Goal: Find specific page/section: Find specific page/section

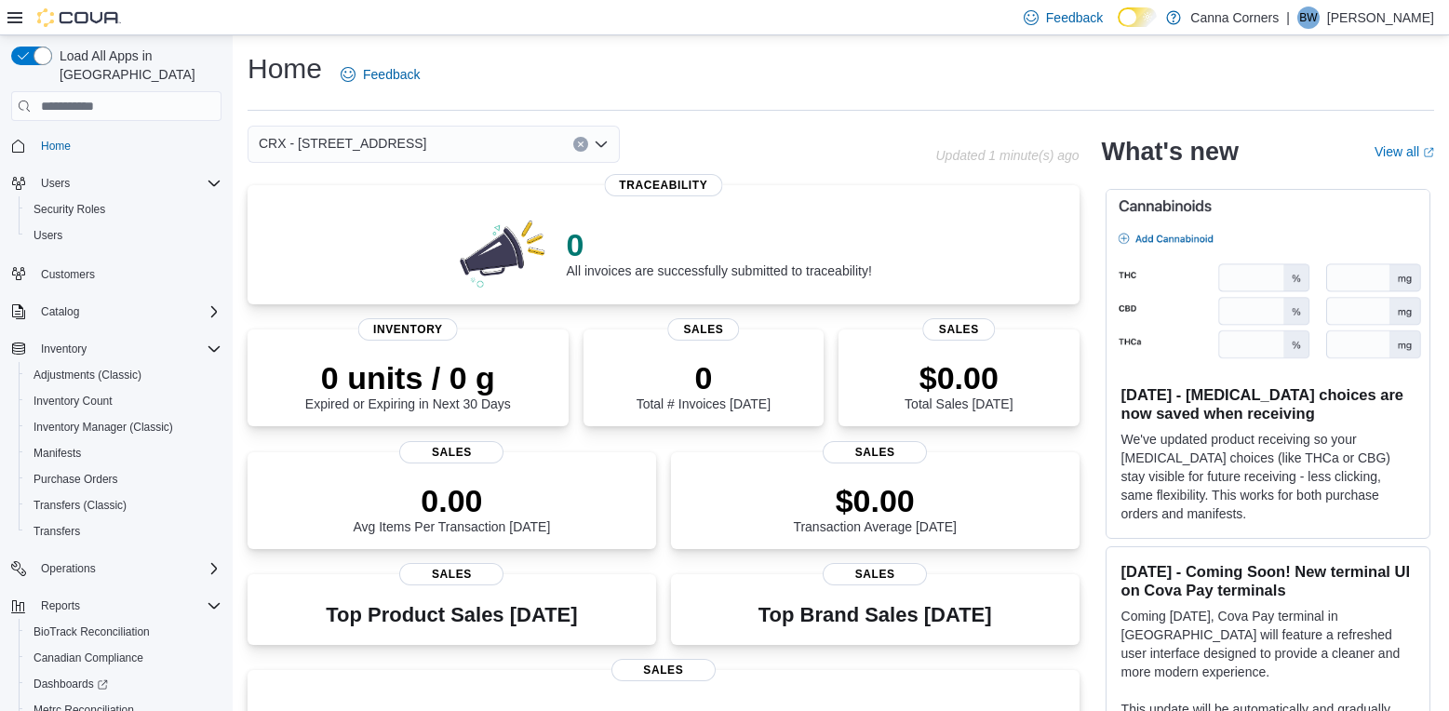
click at [608, 150] on div "CRX - [STREET_ADDRESS]" at bounding box center [433, 144] width 372 height 37
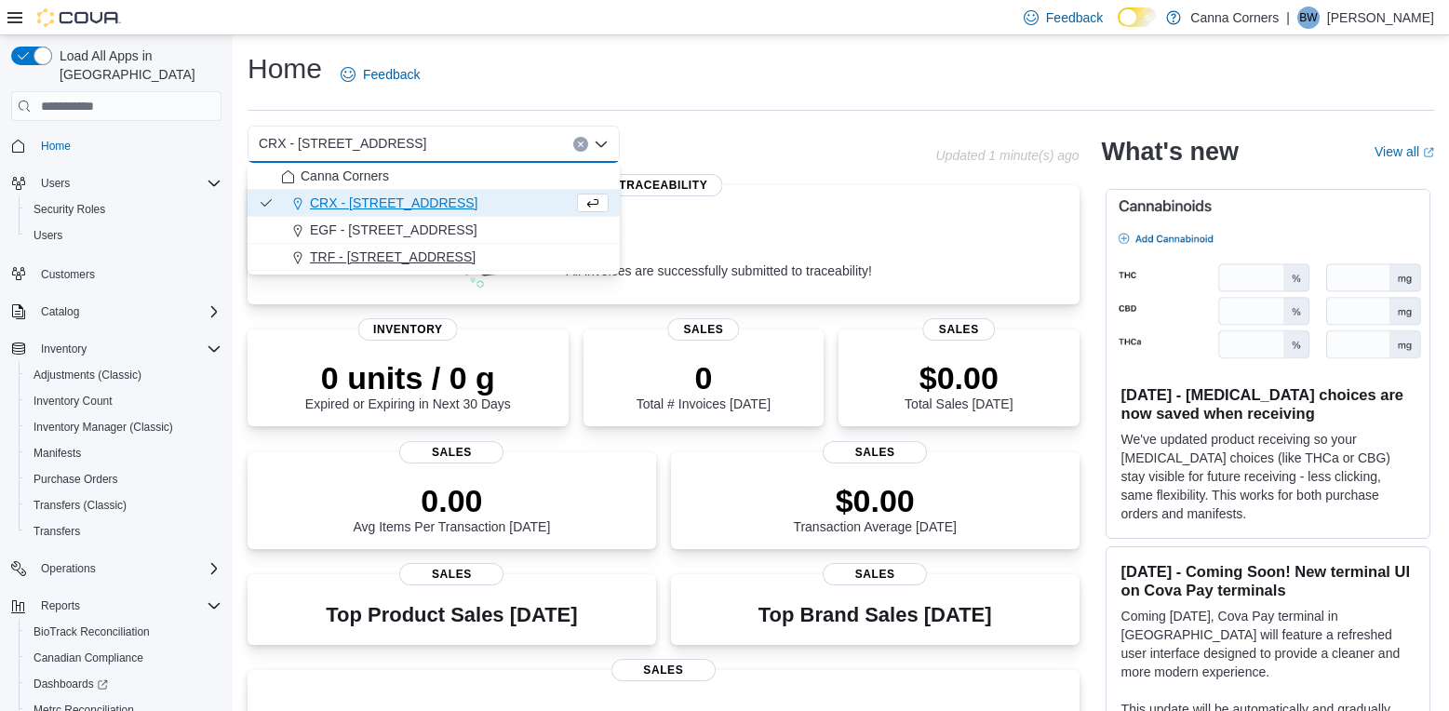
click at [475, 248] on div "TRF - [STREET_ADDRESS]" at bounding box center [445, 256] width 328 height 19
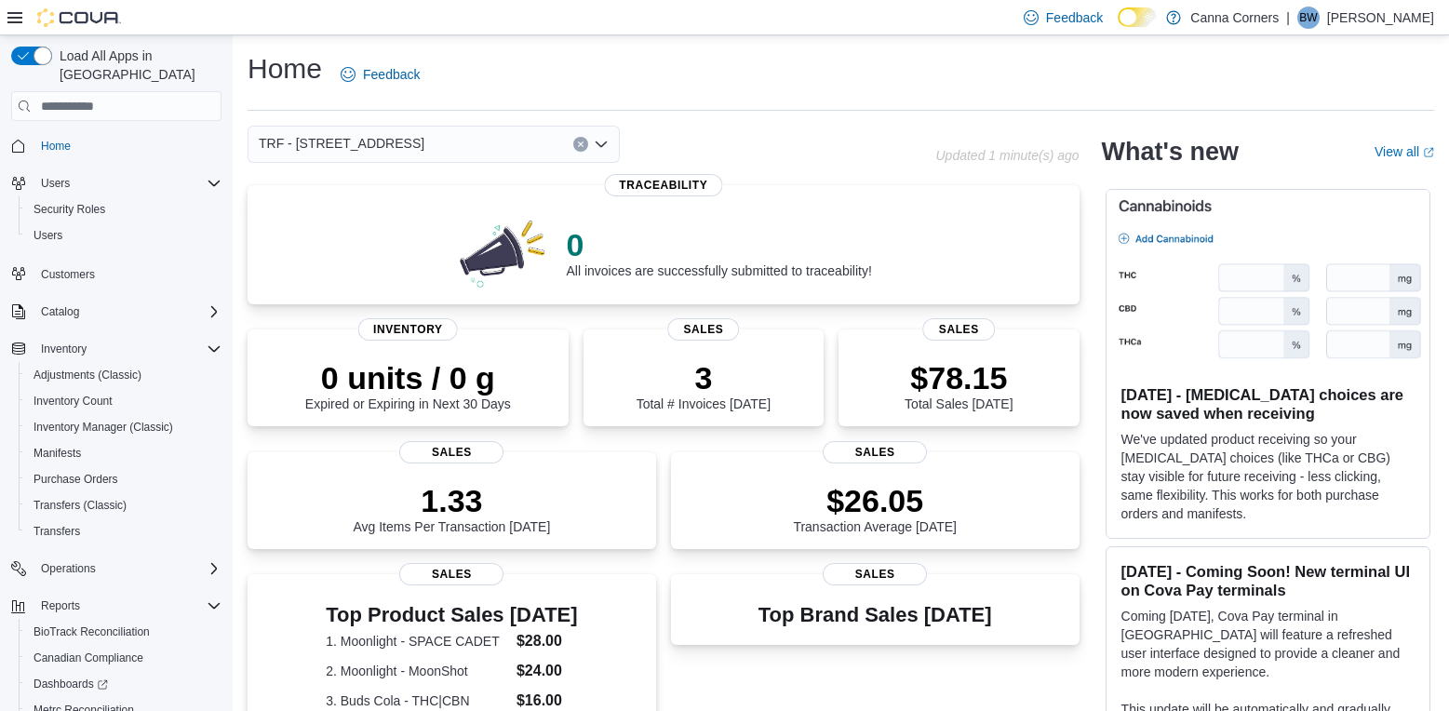
click at [612, 144] on div "TRF - [STREET_ADDRESS]" at bounding box center [433, 144] width 372 height 37
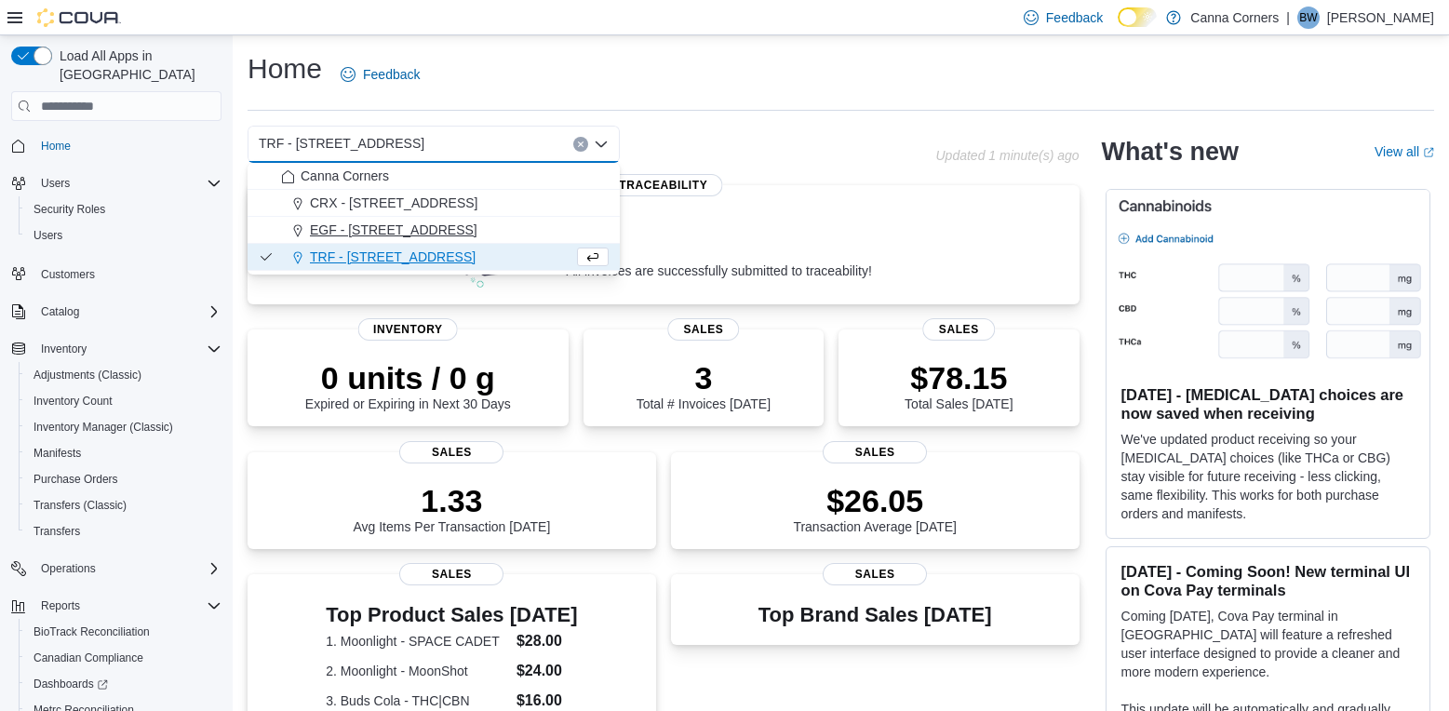
click at [528, 238] on div "EGF - [STREET_ADDRESS]" at bounding box center [445, 230] width 328 height 19
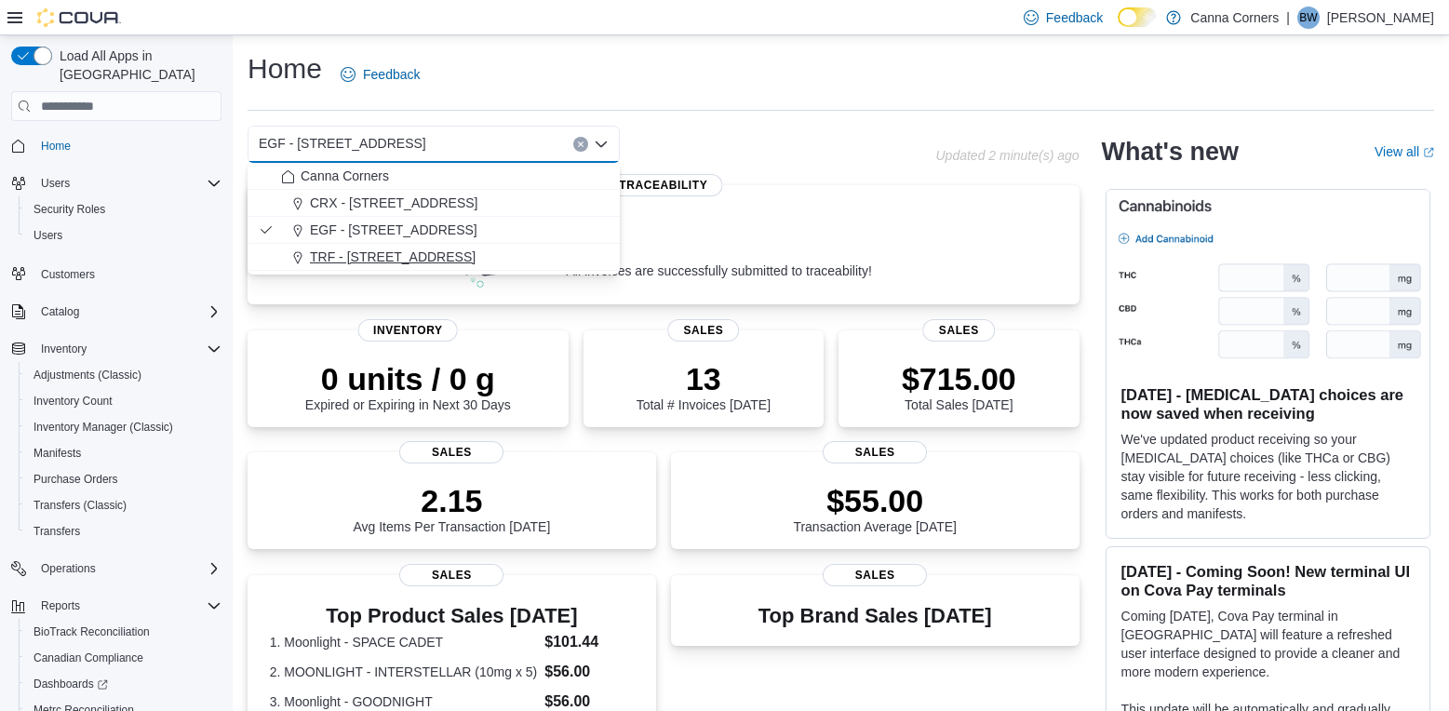
click at [375, 252] on span "TRF - [STREET_ADDRESS]" at bounding box center [393, 256] width 166 height 19
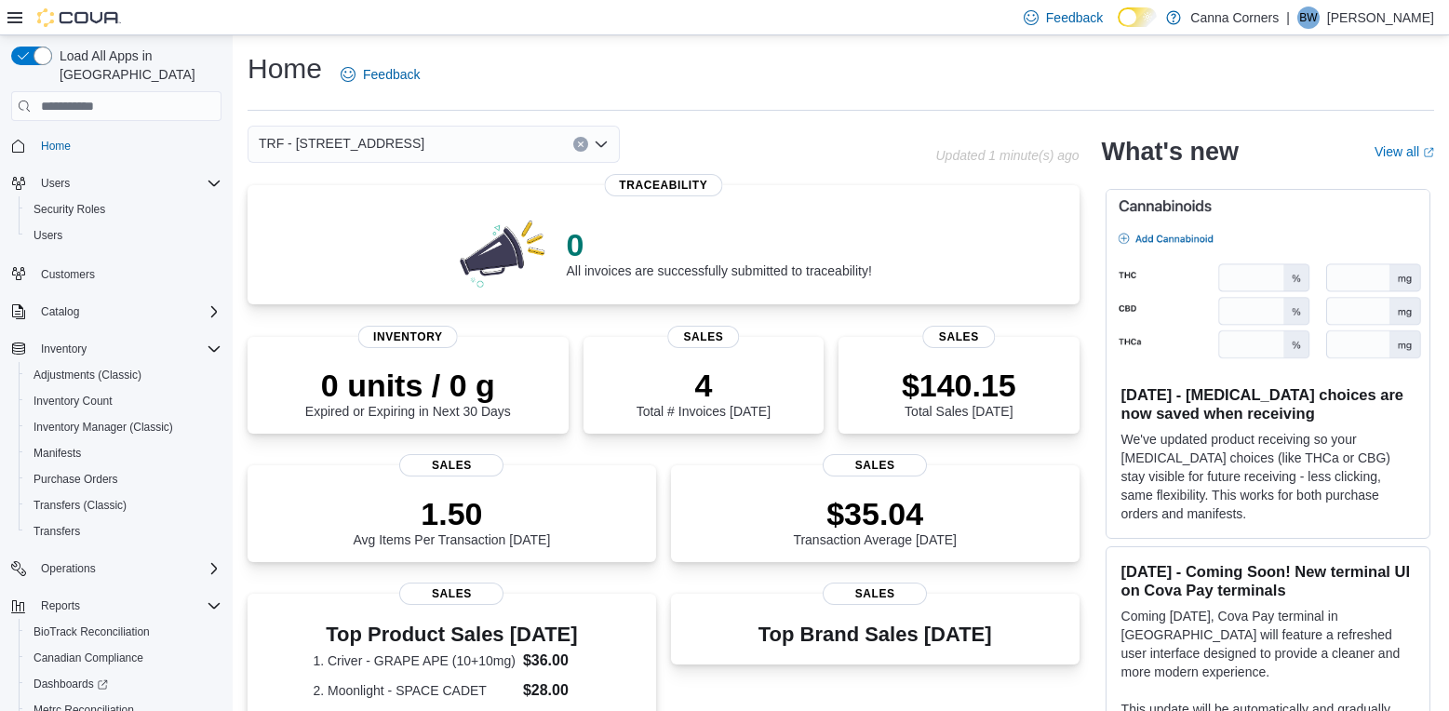
click at [603, 150] on icon "Open list of options" at bounding box center [601, 144] width 15 height 15
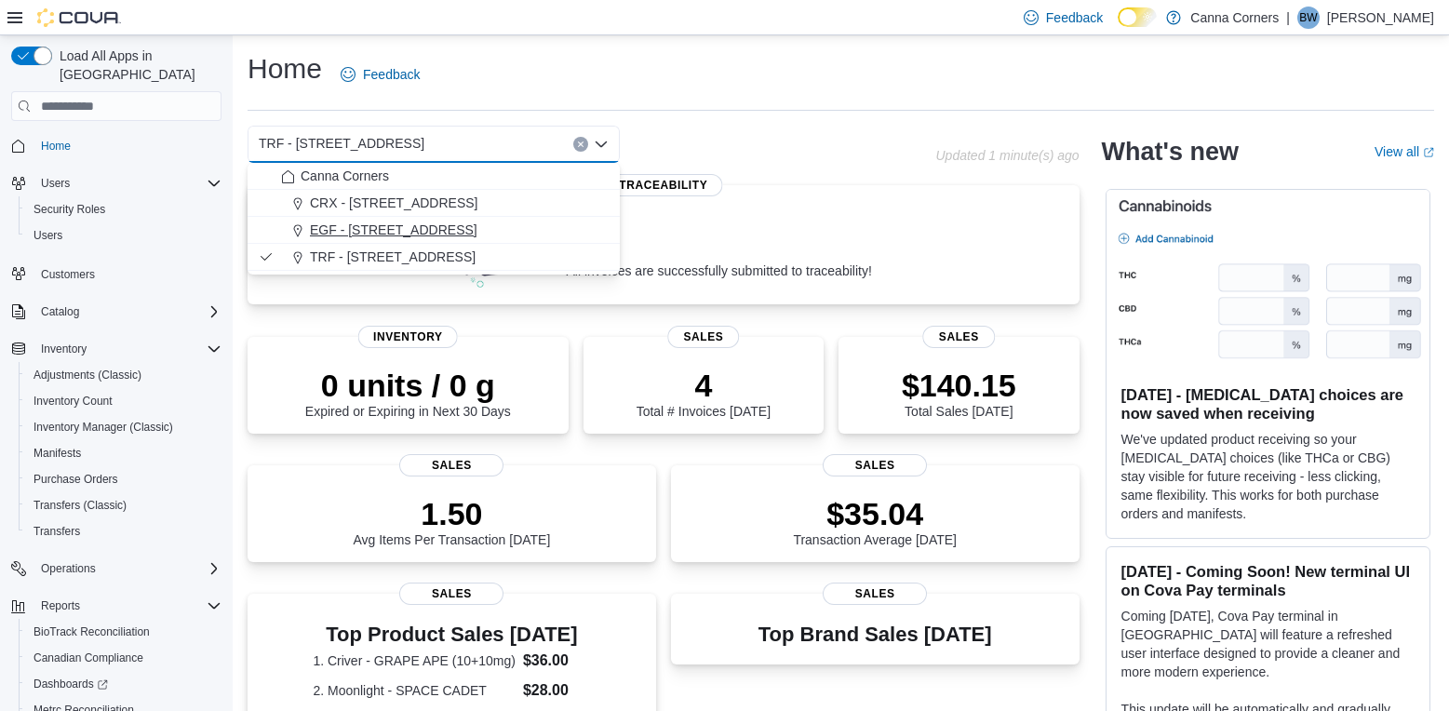
click at [528, 235] on div "EGF - [STREET_ADDRESS]" at bounding box center [445, 230] width 328 height 19
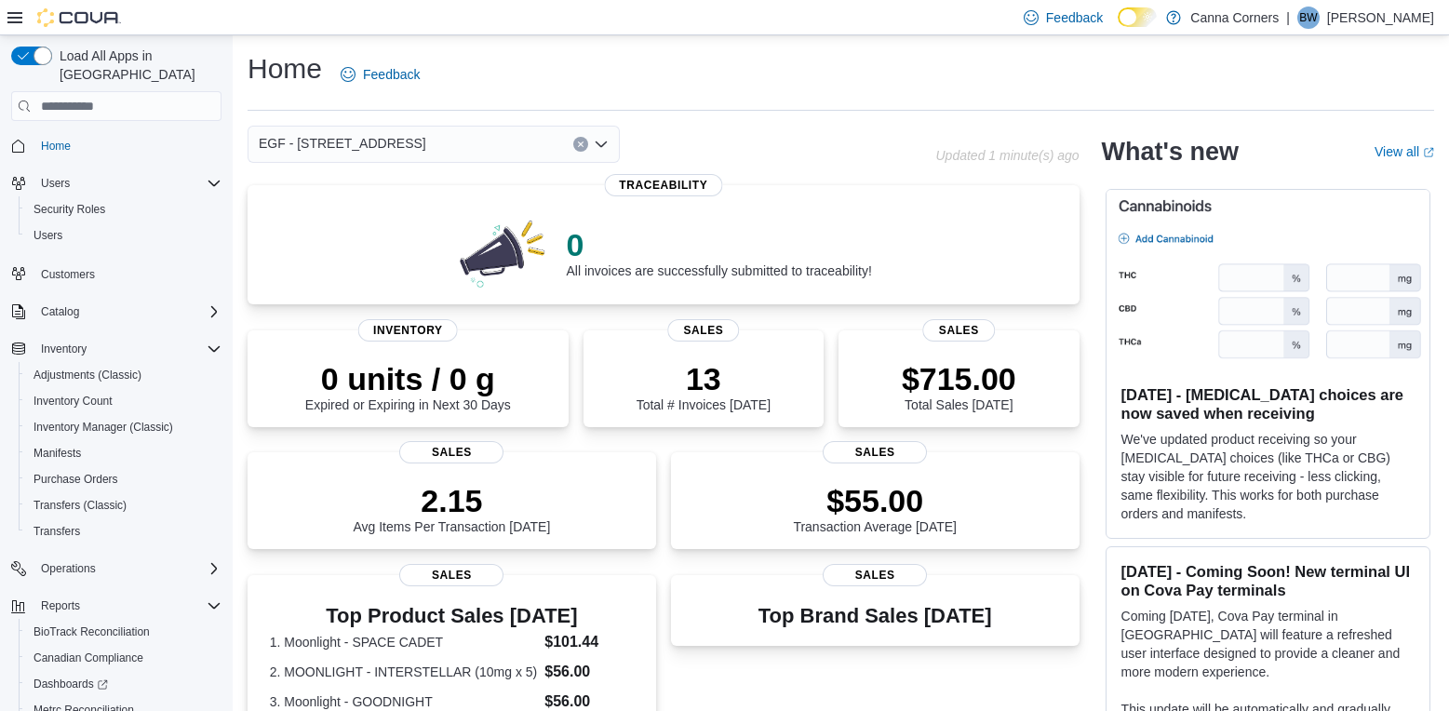
click at [605, 140] on icon "Open list of options" at bounding box center [601, 144] width 15 height 15
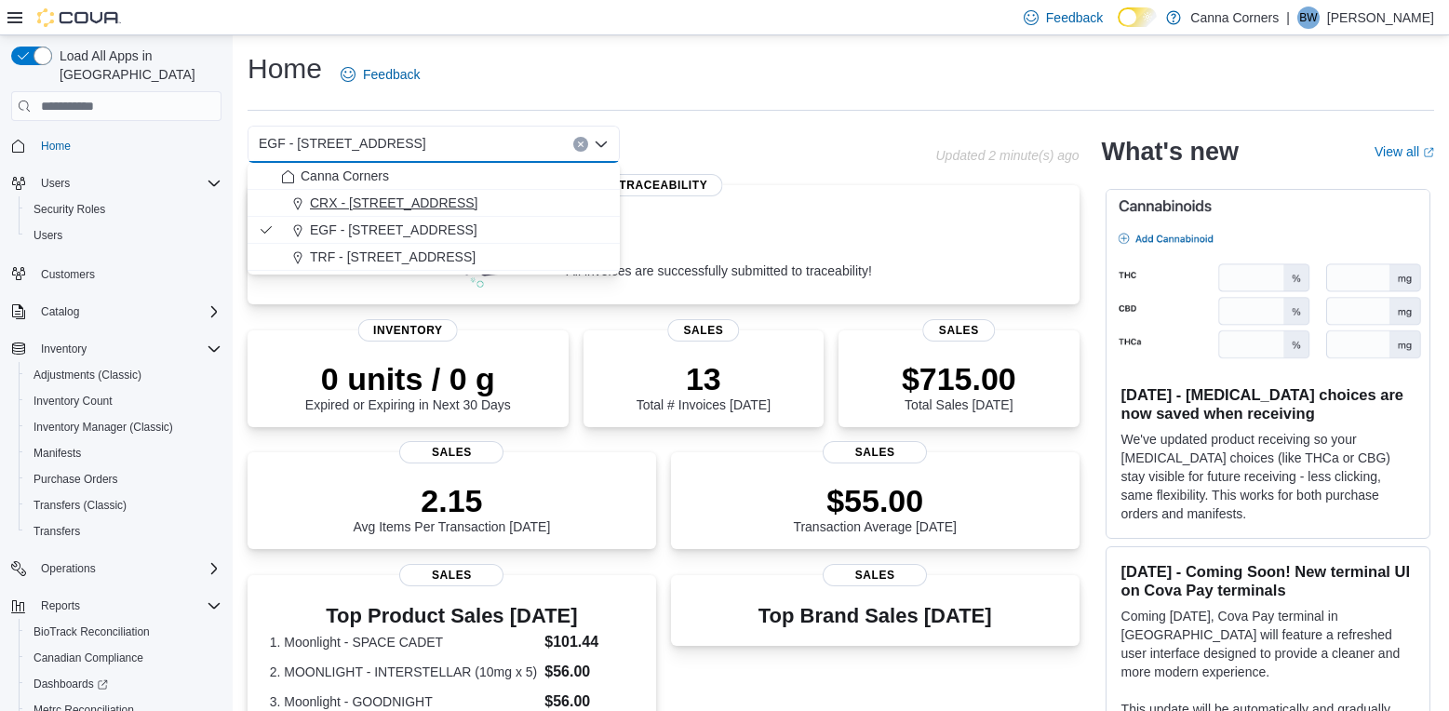
click at [555, 197] on div "CRX - [STREET_ADDRESS]" at bounding box center [445, 203] width 328 height 19
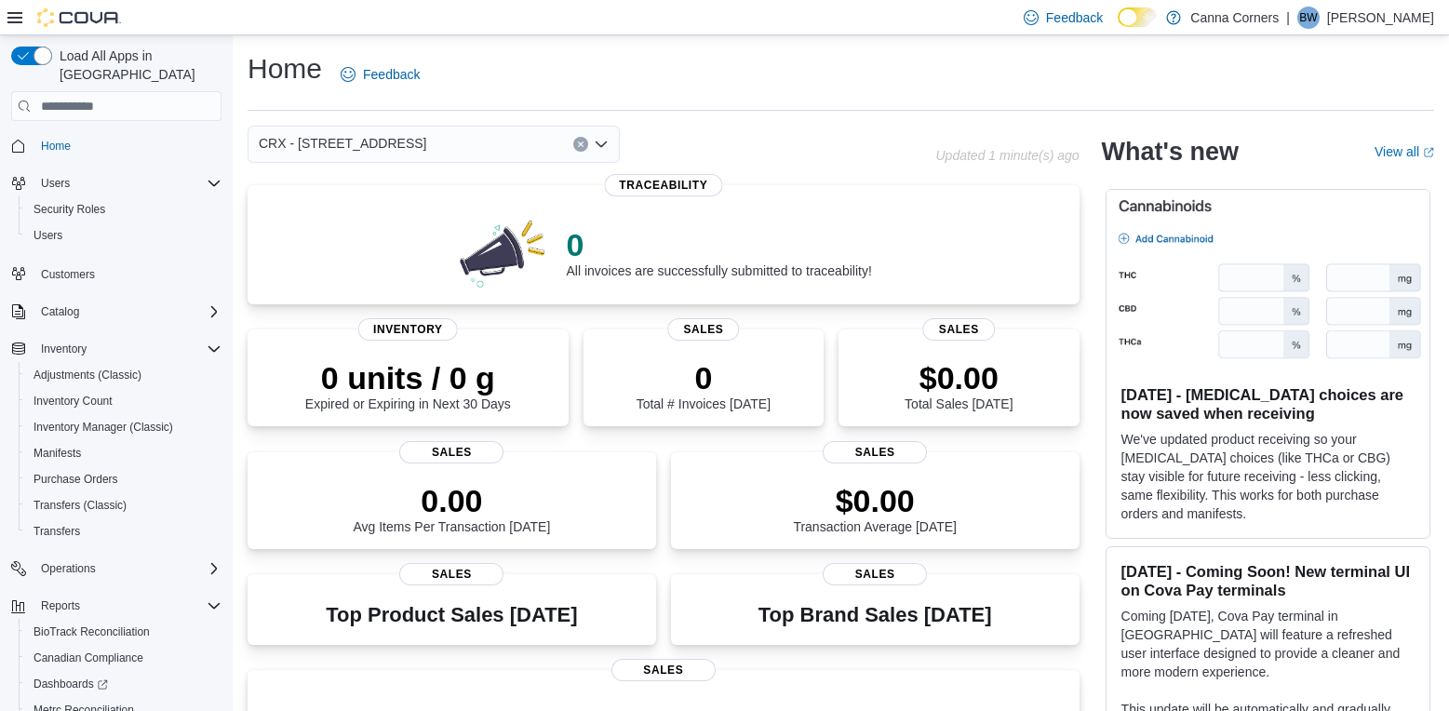
click at [476, 88] on div "Home Feedback" at bounding box center [840, 74] width 1186 height 48
click at [608, 143] on div "CRX - [STREET_ADDRESS]" at bounding box center [433, 144] width 372 height 37
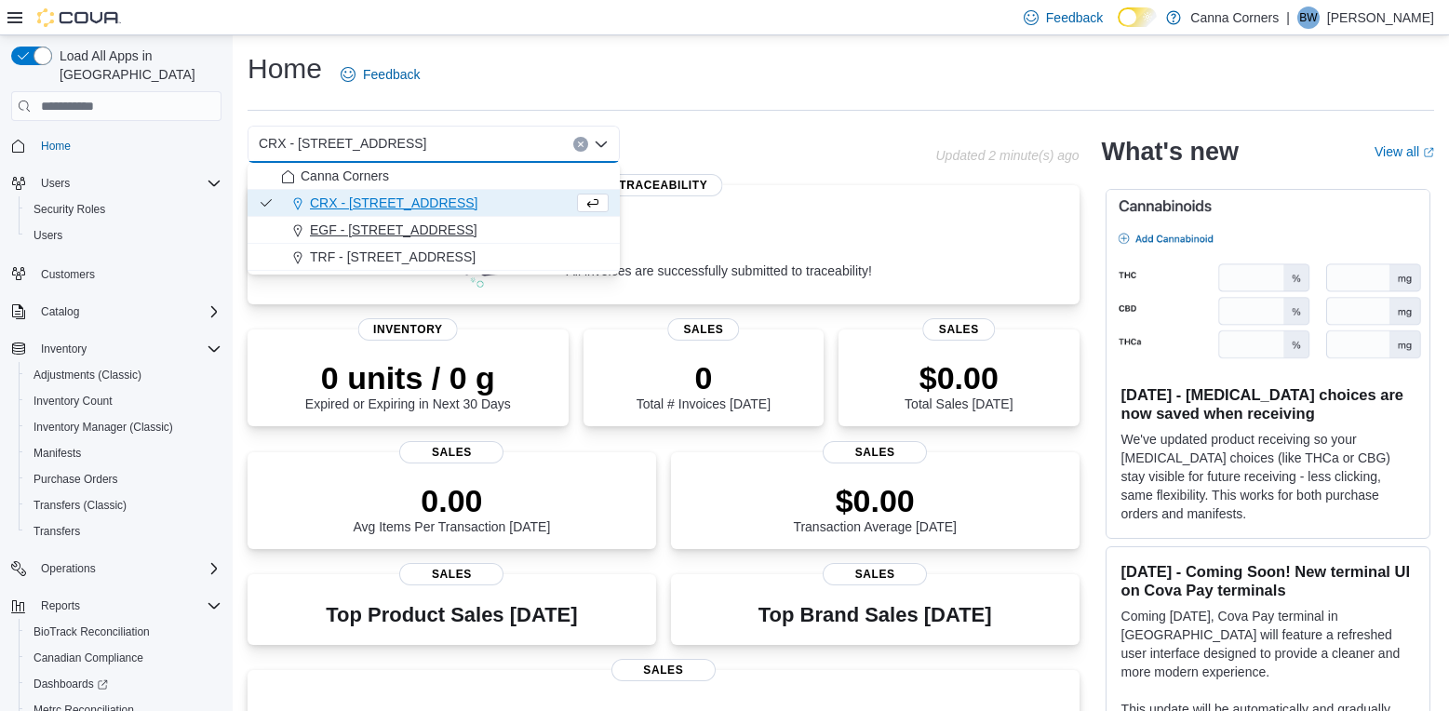
click at [453, 236] on span "EGF - [STREET_ADDRESS]" at bounding box center [393, 230] width 167 height 19
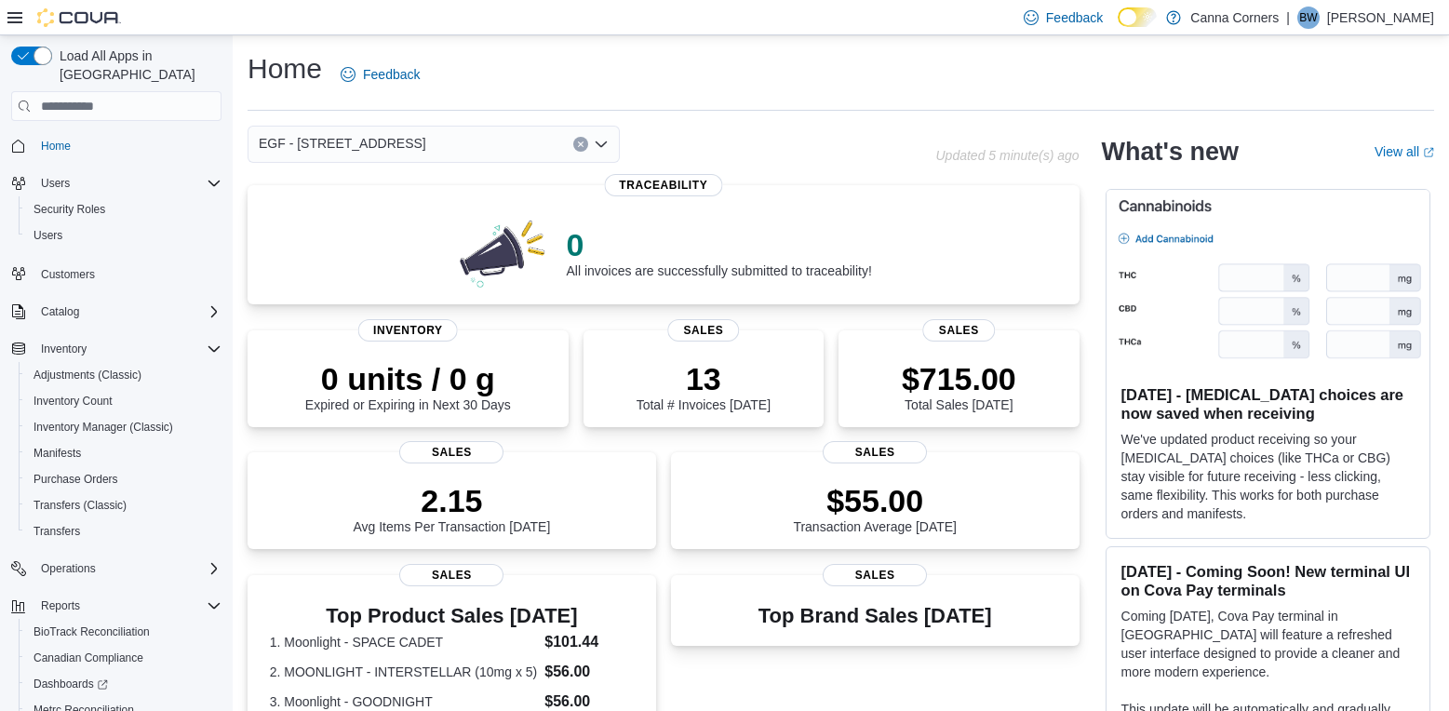
click at [600, 151] on icon "Open list of options" at bounding box center [601, 144] width 15 height 15
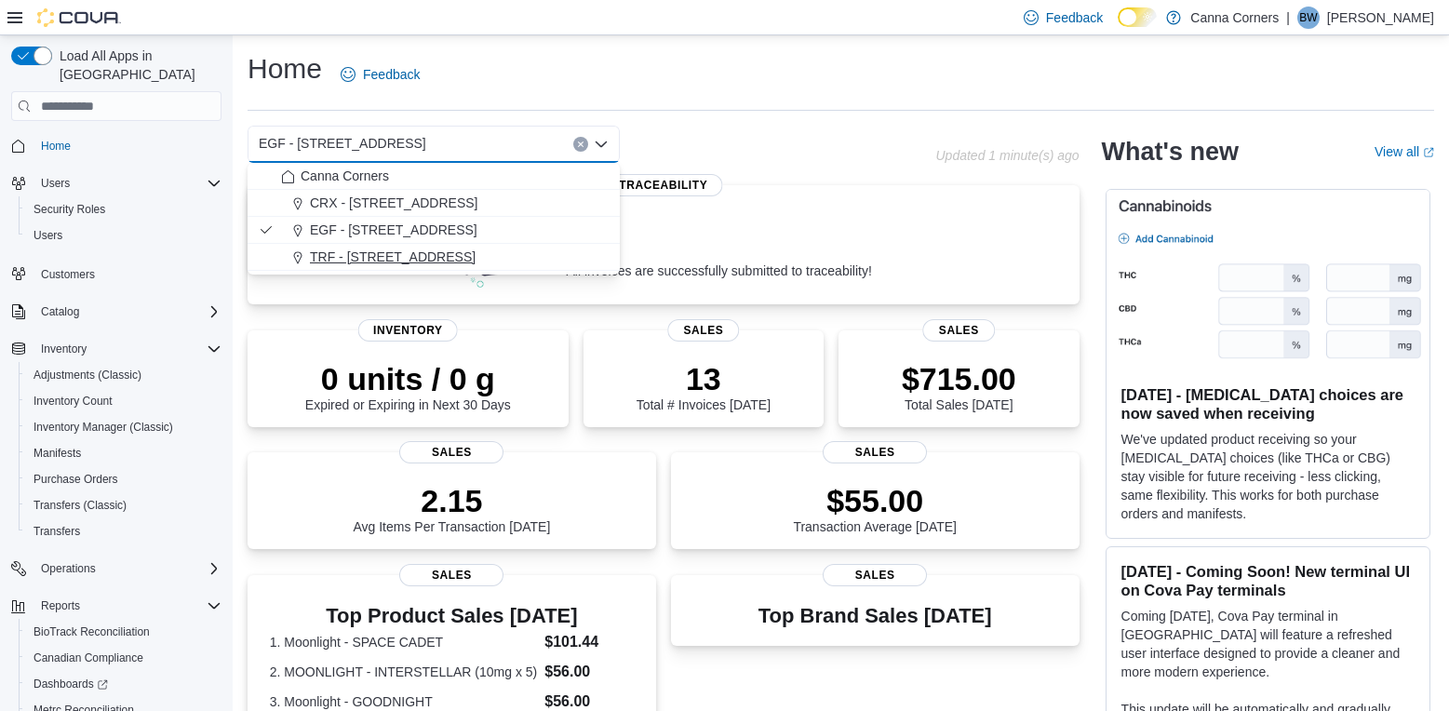
click at [488, 261] on div "TRF - [STREET_ADDRESS]" at bounding box center [445, 256] width 328 height 19
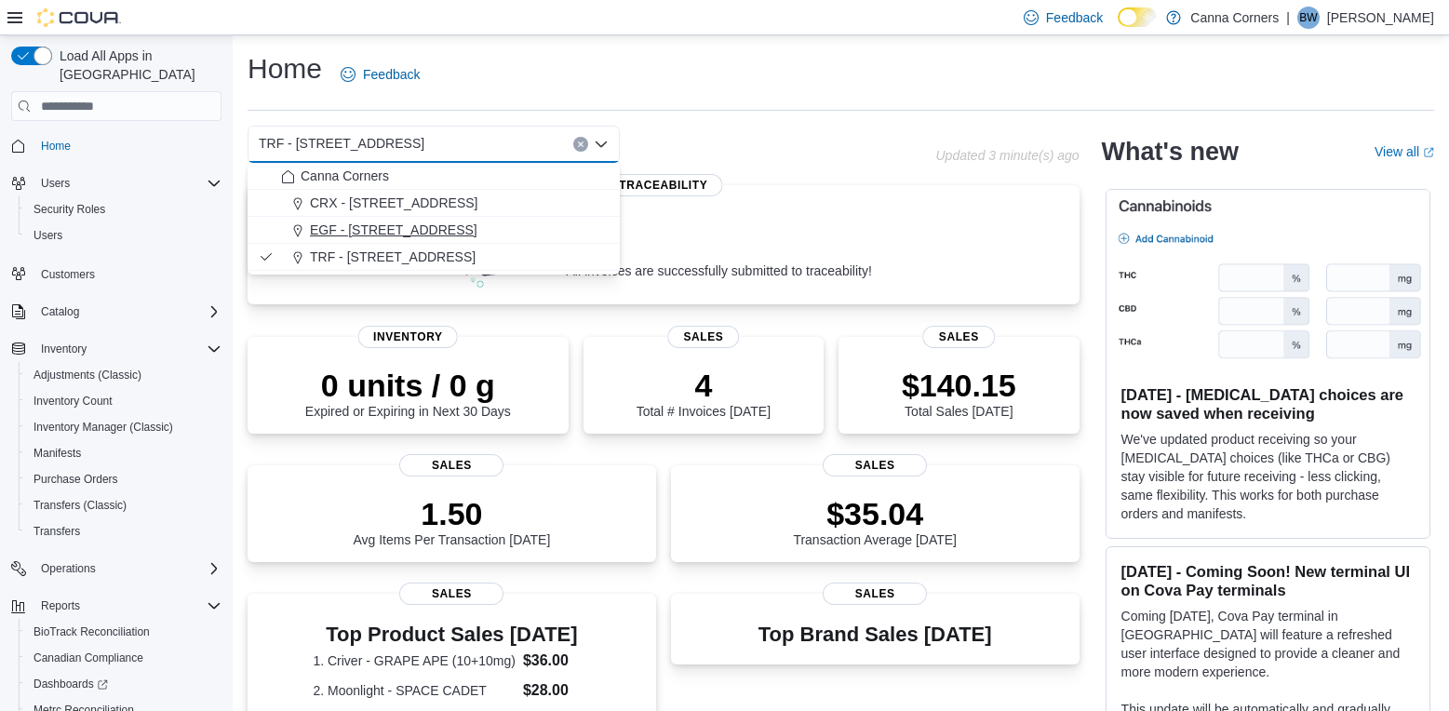
click at [410, 225] on span "EGF - [STREET_ADDRESS]" at bounding box center [393, 230] width 167 height 19
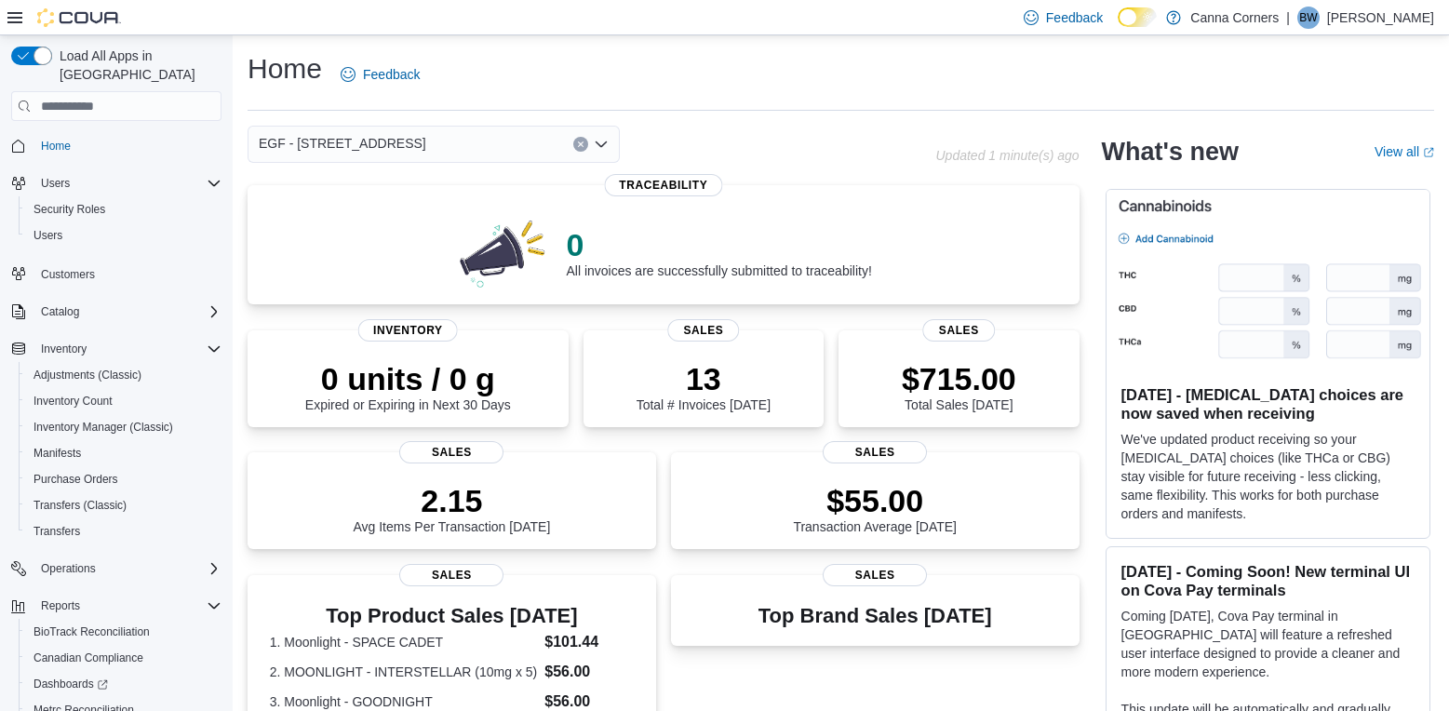
click at [604, 149] on icon "Open list of options" at bounding box center [601, 144] width 15 height 15
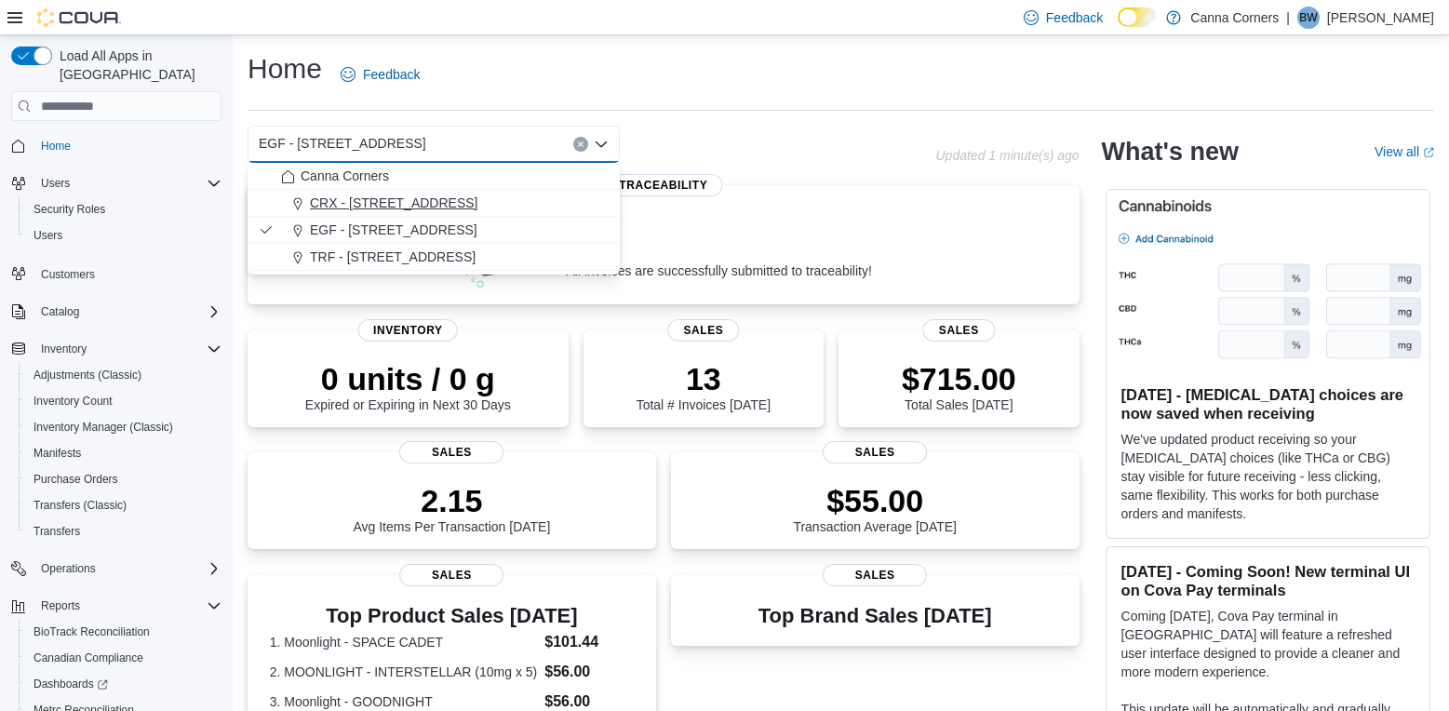
click at [513, 194] on div "CRX - [STREET_ADDRESS]" at bounding box center [445, 203] width 328 height 19
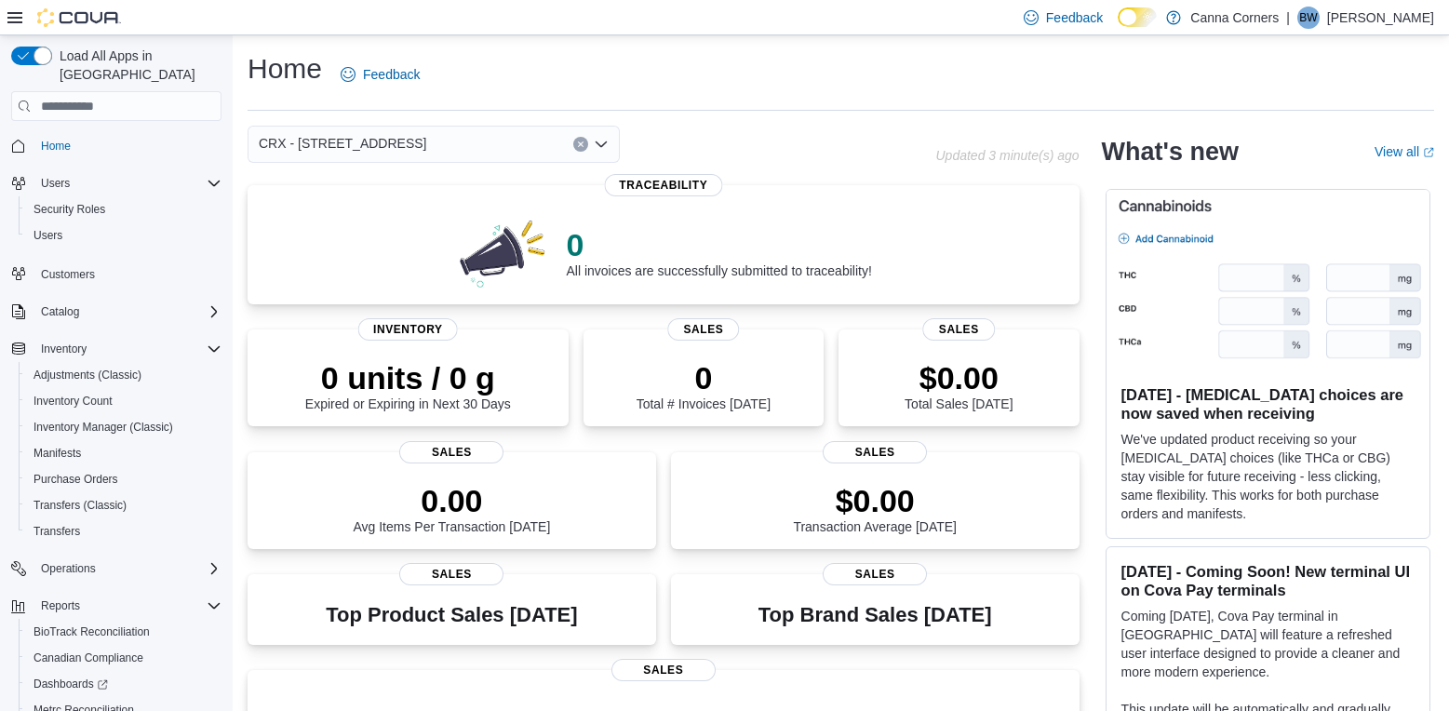
click at [598, 148] on icon "Open list of options" at bounding box center [601, 144] width 15 height 15
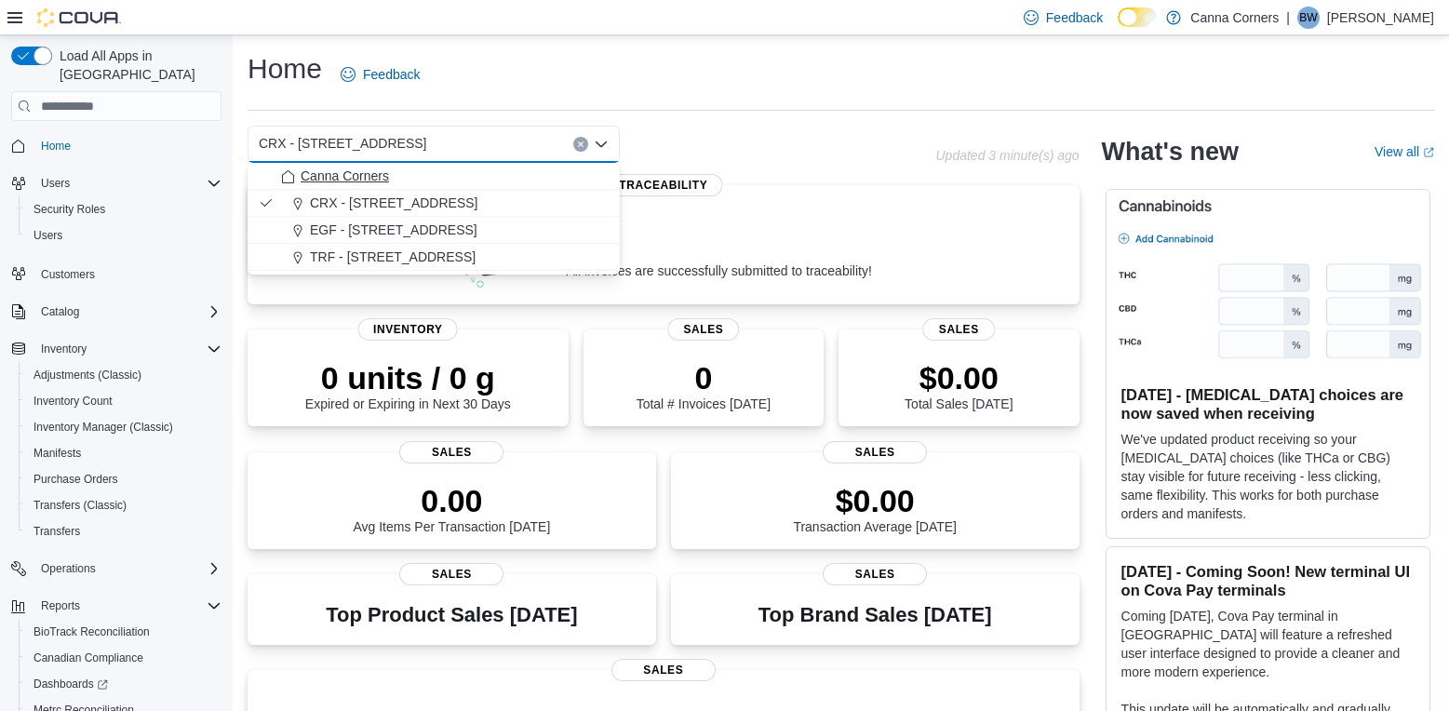
click at [580, 169] on div "Canna Corners" at bounding box center [445, 176] width 328 height 19
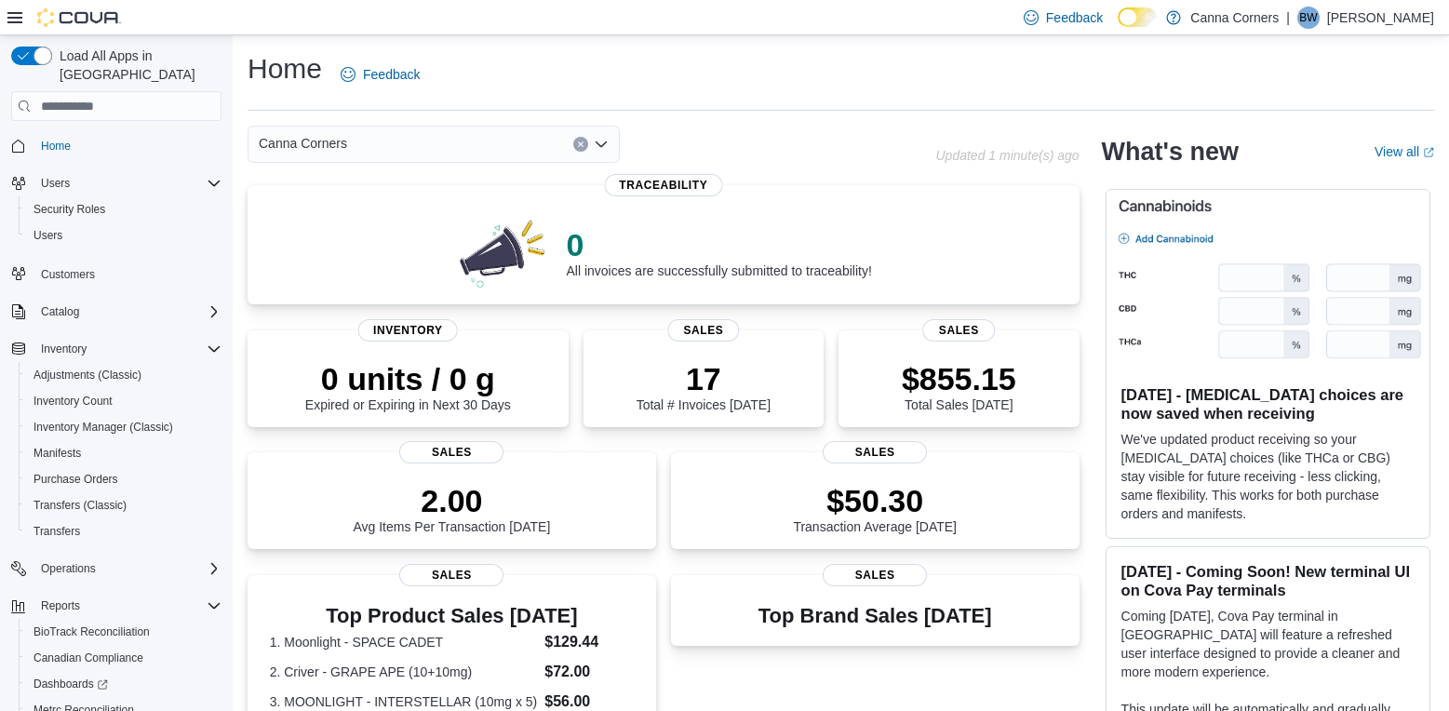
drag, startPoint x: 355, startPoint y: 22, endPoint x: 356, endPoint y: 12, distance: 10.3
click at [356, 19] on div "Feedback Dark Mode Canna Corners | BW [PERSON_NAME]" at bounding box center [724, 17] width 1449 height 35
